Goal: Navigation & Orientation: Find specific page/section

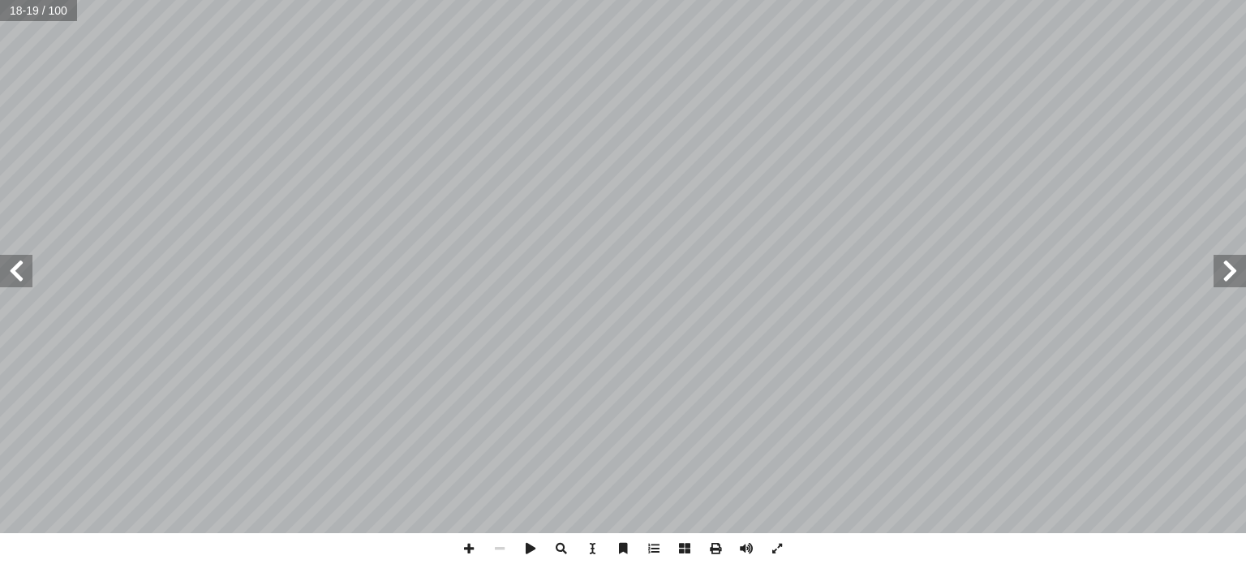
click at [1229, 280] on span at bounding box center [1229, 271] width 32 height 32
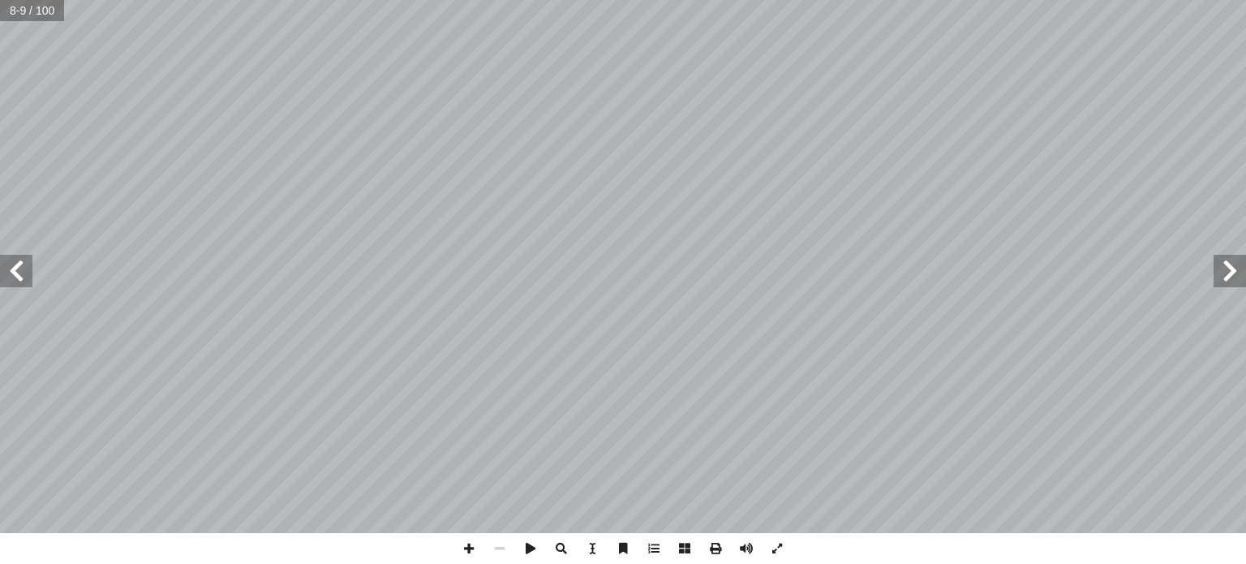
click at [1234, 275] on span at bounding box center [1229, 271] width 32 height 32
click at [1229, 272] on span at bounding box center [1229, 271] width 32 height 32
click at [468, 547] on span at bounding box center [468, 548] width 31 height 31
